Goal: Transaction & Acquisition: Purchase product/service

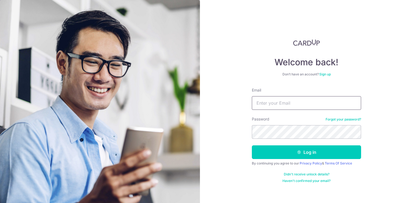
type input "[EMAIL_ADDRESS][DOMAIN_NAME]"
click at [306, 152] on button "Log in" at bounding box center [306, 152] width 109 height 14
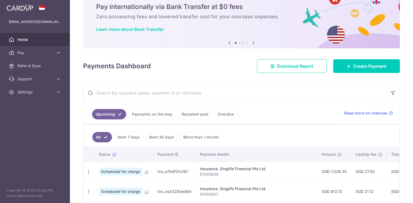
scroll to position [30, 0]
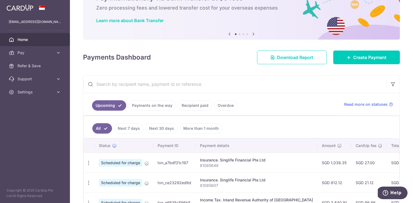
click at [166, 106] on link "Payments on the way" at bounding box center [151, 105] width 47 height 10
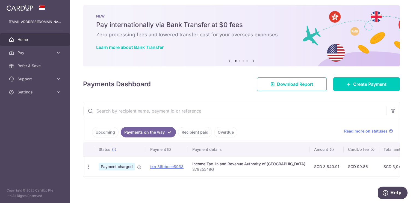
scroll to position [4, 0]
click at [192, 133] on link "Recipient paid" at bounding box center [195, 132] width 34 height 10
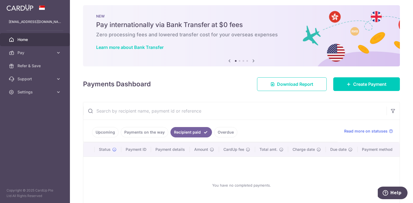
click at [155, 135] on link "Payments on the way" at bounding box center [144, 132] width 47 height 10
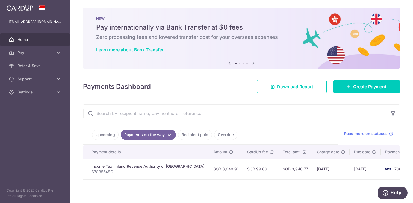
scroll to position [0, 0]
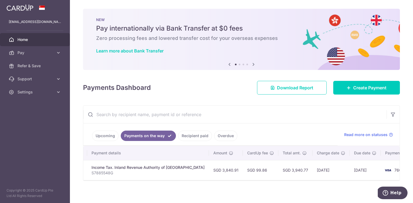
click at [349, 167] on td "08/09/2025" at bounding box center [364, 170] width 31 height 20
click at [110, 139] on link "Upcoming" at bounding box center [105, 135] width 26 height 10
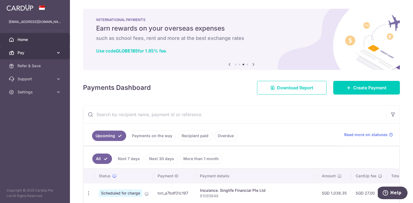
click at [33, 57] on link "Pay" at bounding box center [35, 52] width 70 height 13
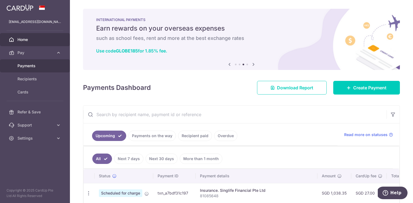
click at [31, 67] on span "Payments" at bounding box center [35, 65] width 36 height 5
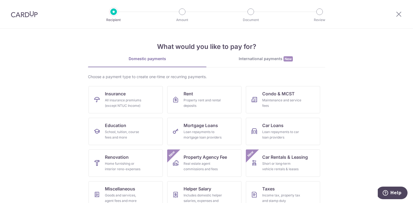
click at [32, 16] on img at bounding box center [24, 14] width 27 height 7
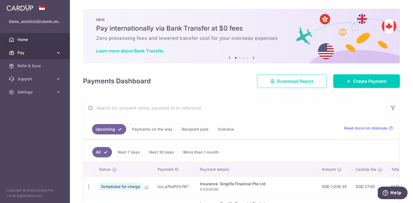
click at [53, 54] on span "Pay" at bounding box center [35, 52] width 36 height 5
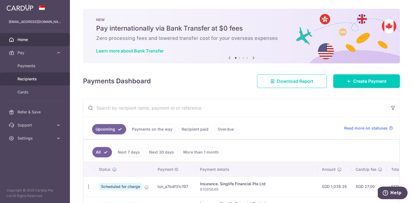
click at [34, 79] on span "Recipients" at bounding box center [35, 78] width 36 height 5
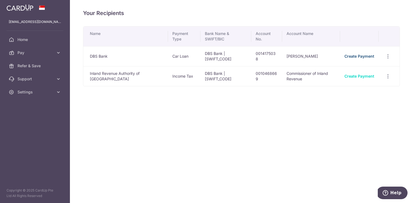
click at [365, 56] on link "Create Payment" at bounding box center [359, 56] width 30 height 5
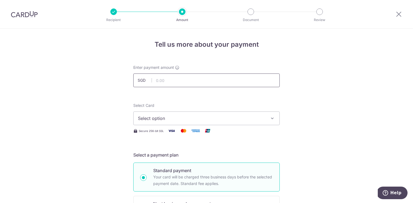
click at [181, 73] on input "text" at bounding box center [206, 80] width 146 height 14
type input "2,941.00"
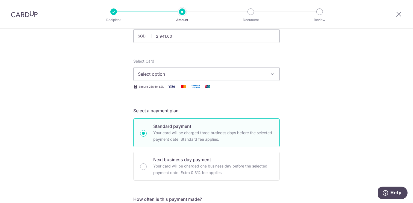
scroll to position [35, 0]
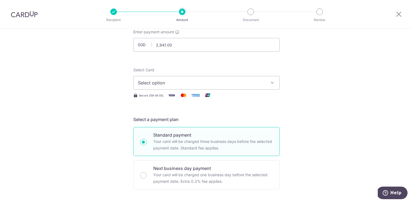
click at [204, 84] on span "Select option" at bounding box center [201, 82] width 127 height 7
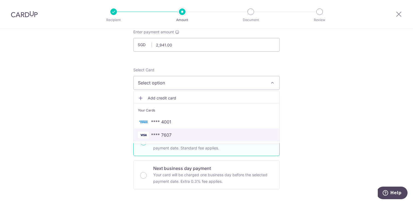
click at [181, 133] on span "**** 7607" at bounding box center [206, 135] width 137 height 7
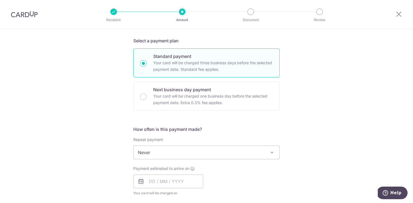
scroll to position [122, 0]
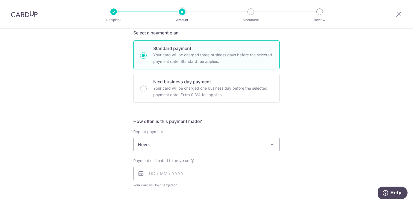
click at [180, 143] on span "Never" at bounding box center [206, 144] width 146 height 13
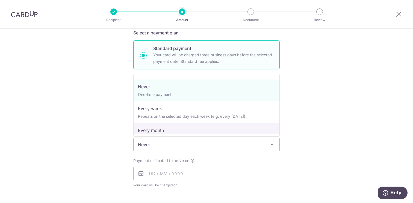
select select "3"
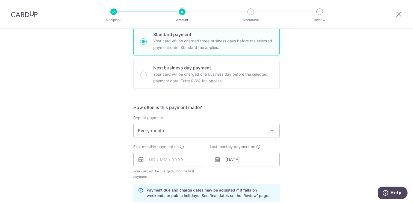
scroll to position [144, 0]
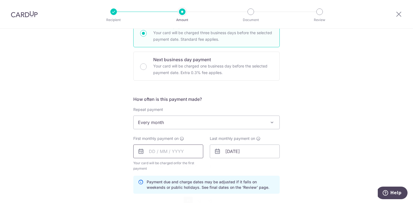
click at [151, 152] on input "text" at bounding box center [168, 151] width 70 height 14
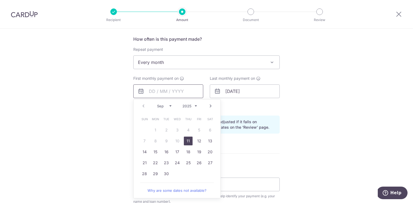
scroll to position [206, 0]
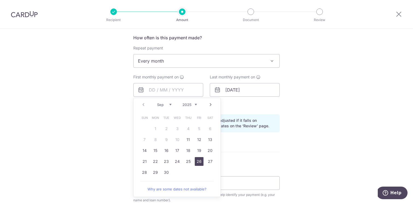
click at [196, 160] on link "26" at bounding box center [199, 161] width 9 height 9
type input "26/09/2025"
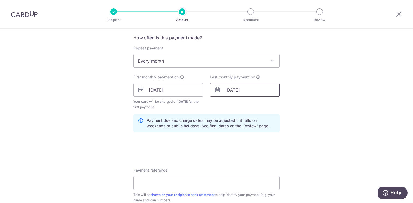
click at [254, 87] on input "29/06/2032" at bounding box center [245, 90] width 70 height 14
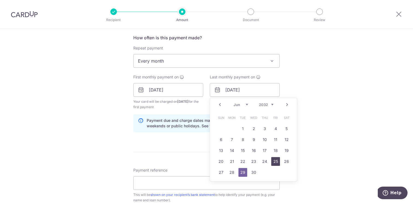
click at [278, 159] on link "25" at bounding box center [275, 161] width 9 height 9
type input "25/06/2032"
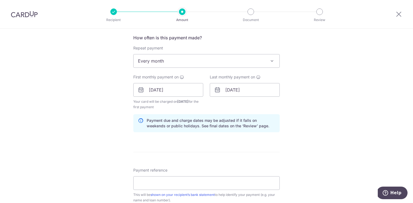
click at [294, 126] on div "Tell us more about your payment Enter payment amount SGD 2,941.00 2941.00 Selec…" at bounding box center [206, 84] width 413 height 522
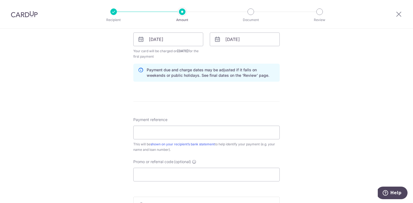
scroll to position [260, 0]
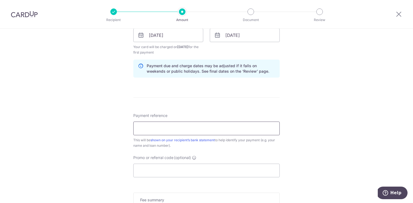
click at [206, 133] on input "Payment reference" at bounding box center [206, 128] width 146 height 14
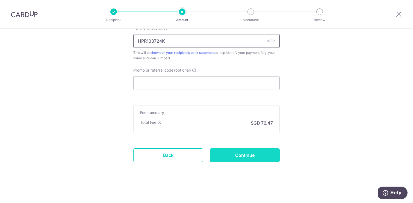
scroll to position [347, 0]
type input "HPR133724K"
click at [233, 155] on input "Continue" at bounding box center [245, 155] width 70 height 14
type input "Create Schedule"
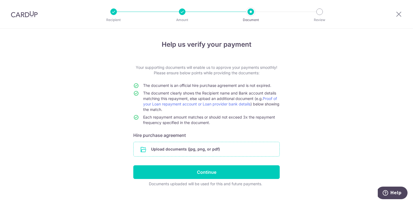
click at [200, 150] on input "file" at bounding box center [206, 149] width 146 height 14
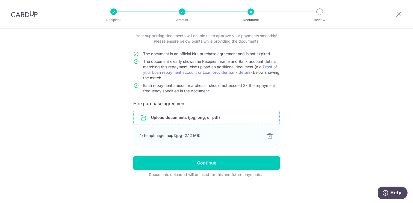
scroll to position [32, 0]
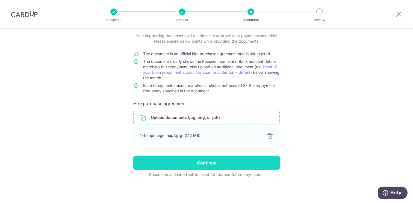
click at [228, 165] on input "Continue" at bounding box center [206, 163] width 146 height 14
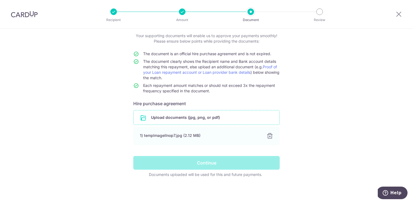
click at [214, 159] on div "Continue" at bounding box center [206, 163] width 153 height 14
click at [207, 163] on div "Continue" at bounding box center [206, 163] width 153 height 14
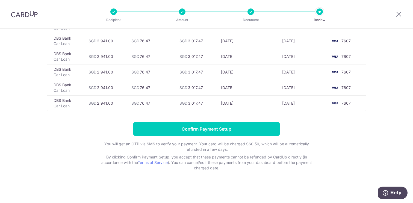
scroll to position [1229, 0]
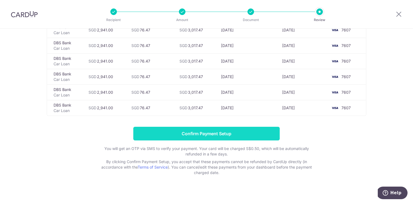
click at [264, 131] on input "Confirm Payment Setup" at bounding box center [206, 134] width 146 height 14
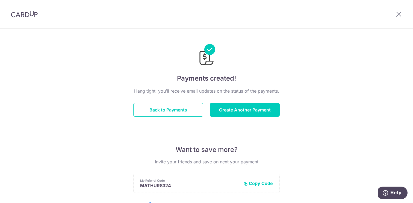
drag, startPoint x: 263, startPoint y: 8, endPoint x: 271, endPoint y: 64, distance: 56.2
click at [271, 64] on div at bounding box center [206, 51] width 146 height 32
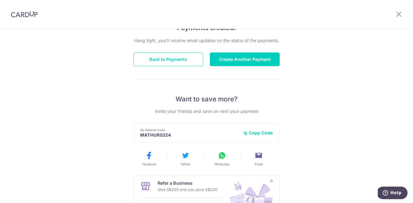
scroll to position [51, 0]
click at [175, 59] on button "Back to Payments" at bounding box center [168, 59] width 70 height 14
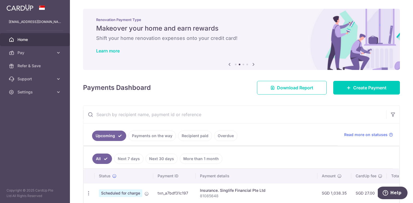
click at [155, 138] on link "Payments on the way" at bounding box center [151, 135] width 47 height 10
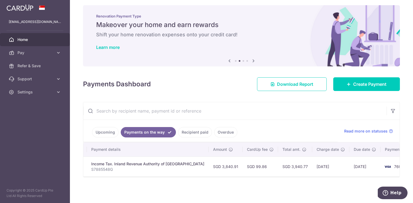
scroll to position [0, 101]
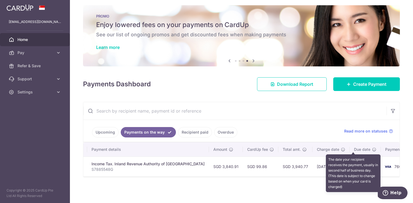
click at [372, 148] on icon at bounding box center [374, 149] width 4 height 4
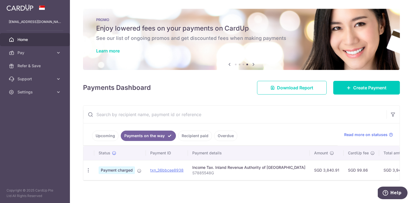
scroll to position [0, 0]
click at [105, 133] on link "Upcoming" at bounding box center [105, 135] width 26 height 10
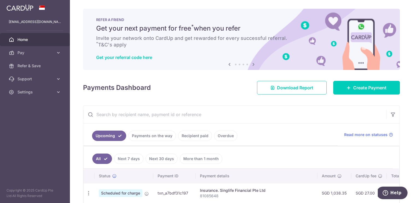
click at [29, 41] on span "Home" at bounding box center [35, 39] width 36 height 5
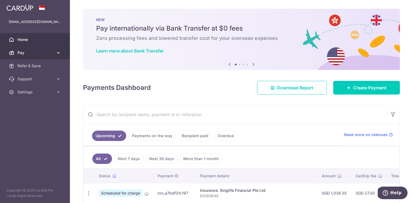
click at [41, 52] on span "Pay" at bounding box center [35, 52] width 36 height 5
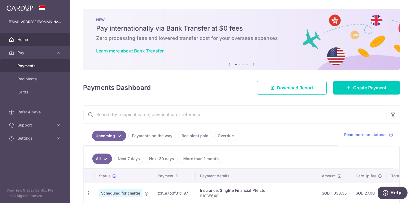
click at [37, 62] on link "Payments" at bounding box center [35, 65] width 70 height 13
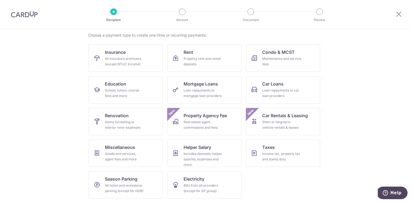
scroll to position [41, 0]
click at [151, 123] on link "Renovation Home furnishing or interior reno-expenses" at bounding box center [125, 121] width 74 height 27
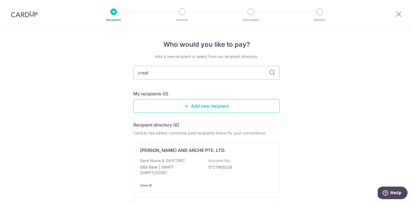
type input "creat"
click at [151, 123] on h5 "Recipient directory (6)" at bounding box center [156, 124] width 46 height 7
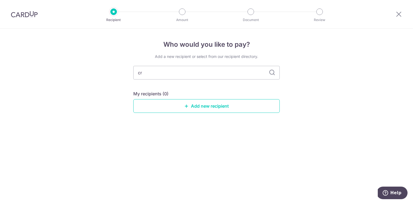
type input "c"
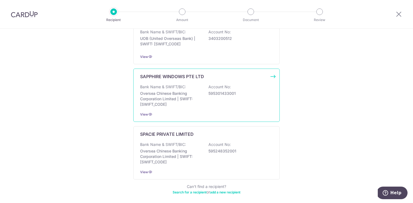
scroll to position [295, 0]
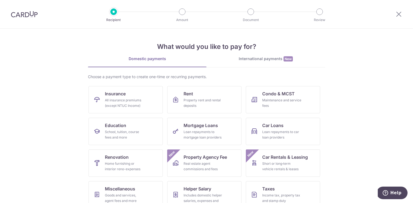
click at [267, 61] on div "International payments New" at bounding box center [265, 59] width 118 height 6
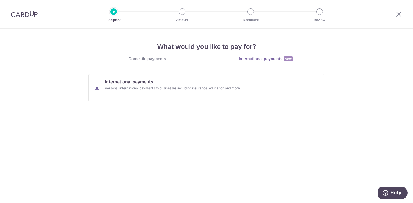
click at [168, 56] on div "What would you like to pay for? Domestic payments International payments New Ch…" at bounding box center [206, 67] width 237 height 77
click at [162, 56] on div "Domestic payments" at bounding box center [147, 58] width 118 height 5
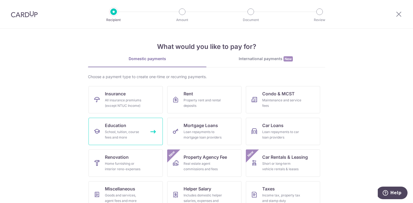
click at [109, 135] on div "School, tuition, course fees and more" at bounding box center [124, 134] width 39 height 11
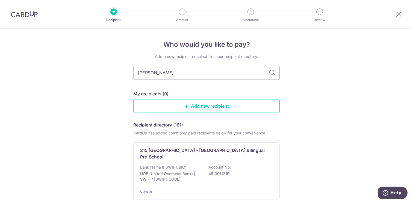
type input "indigo"
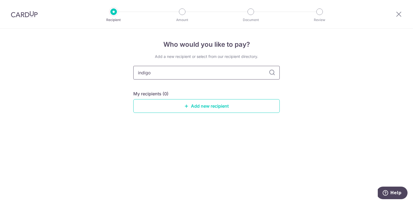
click at [152, 77] on input "indigo" at bounding box center [206, 73] width 146 height 14
type input "learning"
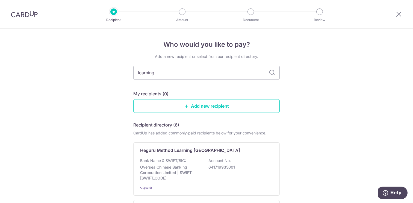
type input "learning s"
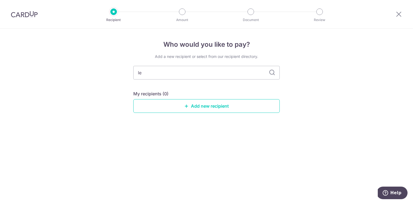
type input "l"
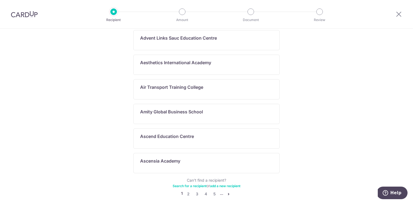
scroll to position [297, 0]
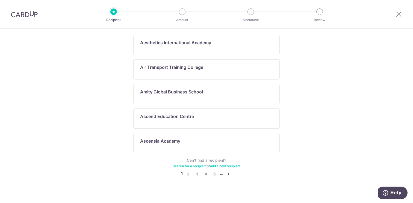
click at [229, 172] on icon "pager" at bounding box center [228, 174] width 4 height 4
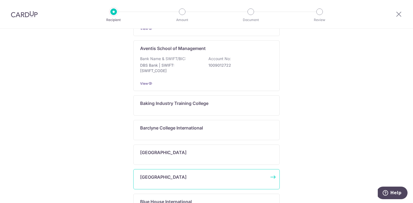
scroll to position [231, 0]
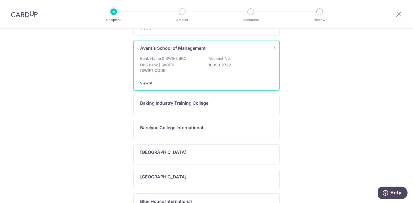
click at [151, 84] on icon at bounding box center [150, 83] width 4 height 4
